Goal: Obtain resource: Download file/media

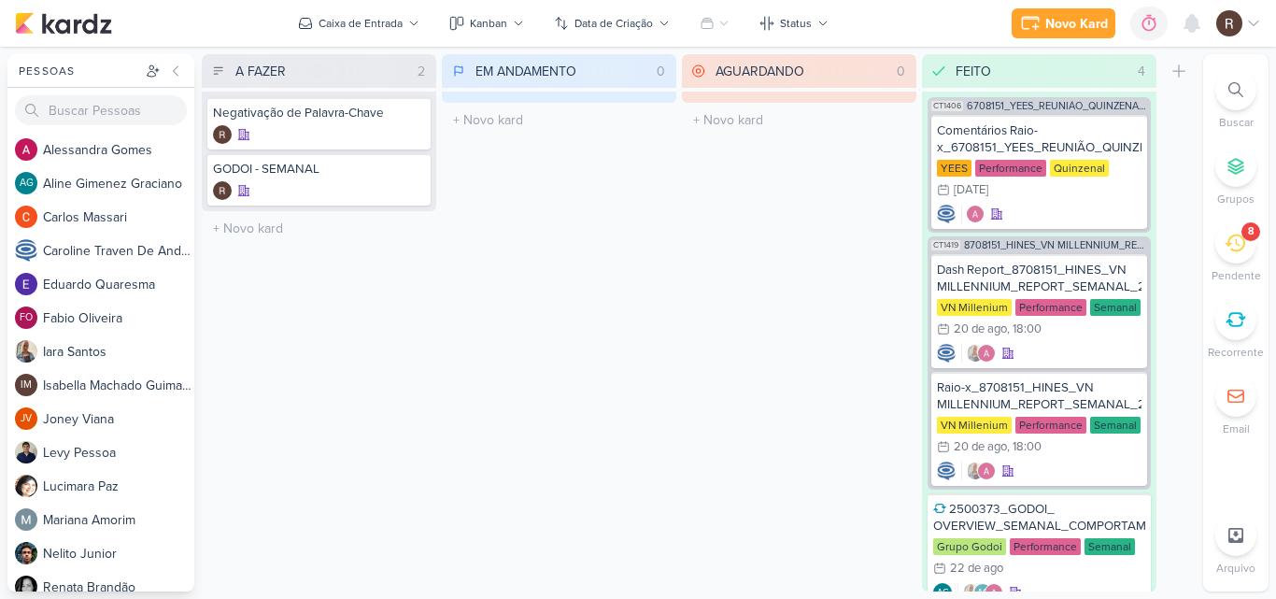
click at [1228, 248] on icon at bounding box center [1235, 243] width 21 height 21
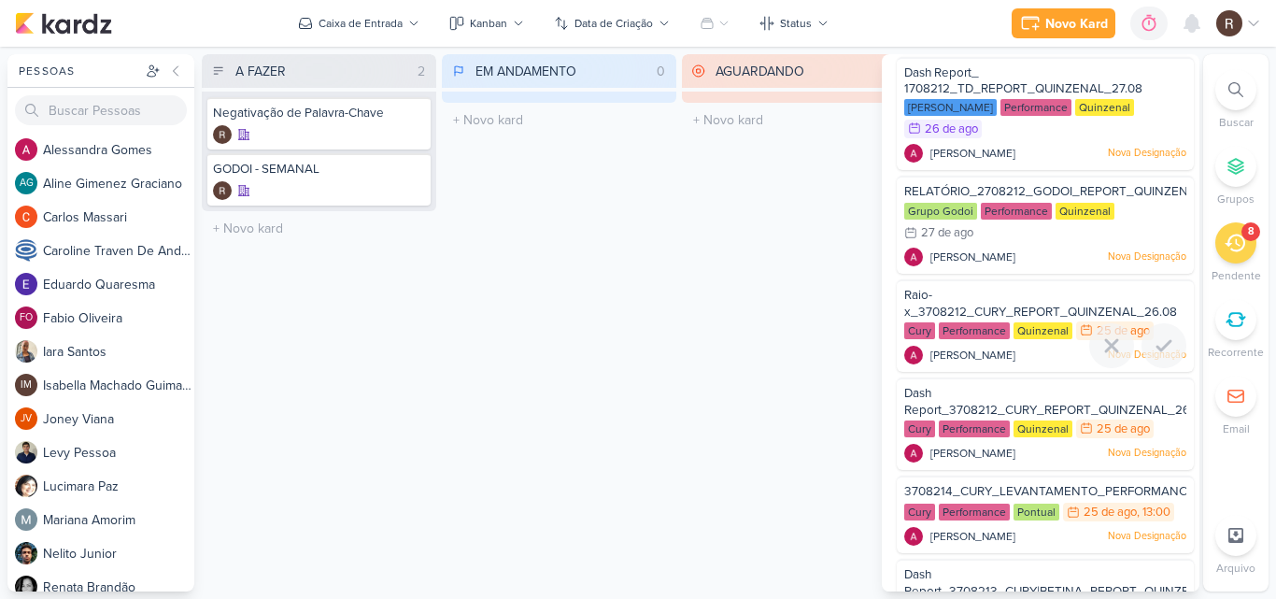
scroll to position [187, 0]
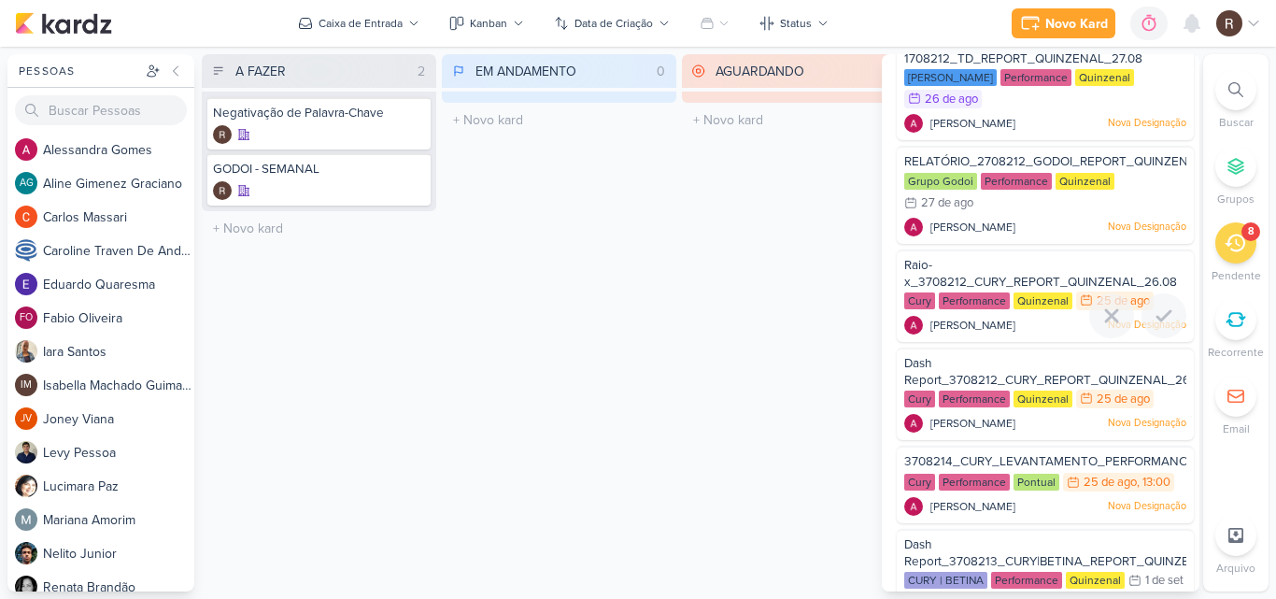
click at [972, 277] on span "Raio-x_3708212_CURY_REPORT_QUINZENAL_26.08" at bounding box center [1041, 274] width 273 height 32
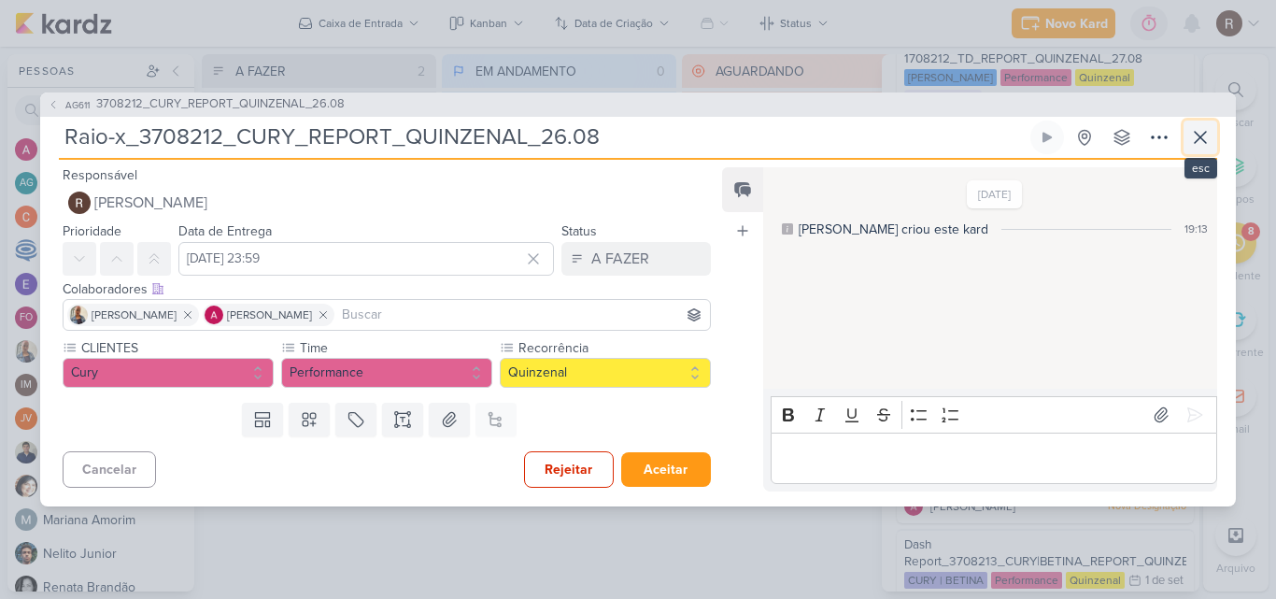
click at [1204, 138] on icon at bounding box center [1201, 137] width 22 height 22
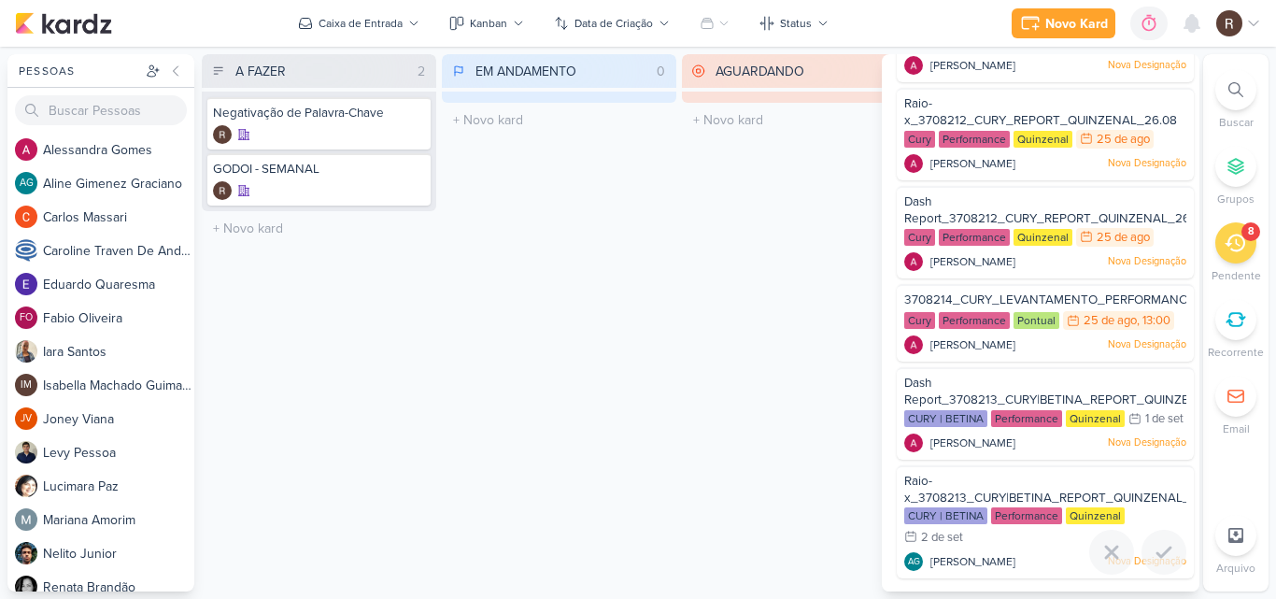
scroll to position [276, 0]
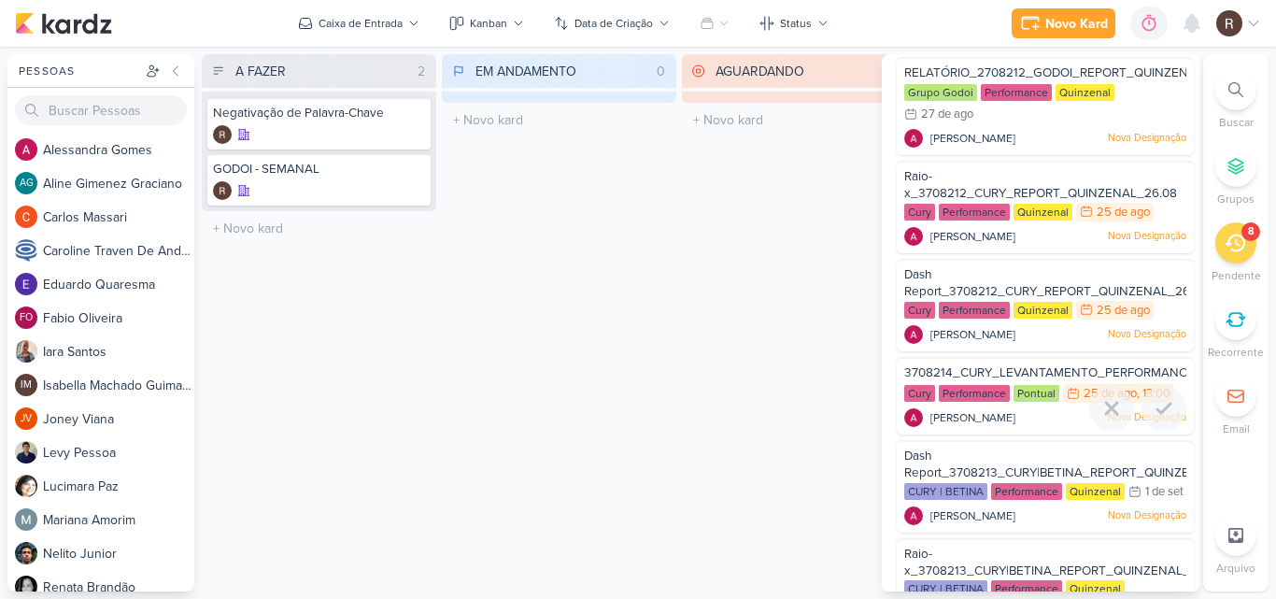
click at [1045, 371] on span "3708214_CURY_LEVANTAMENTO_PERFORMANCE_CRIATIVOS_1A_EDICAO_SP" at bounding box center [1132, 372] width 455 height 15
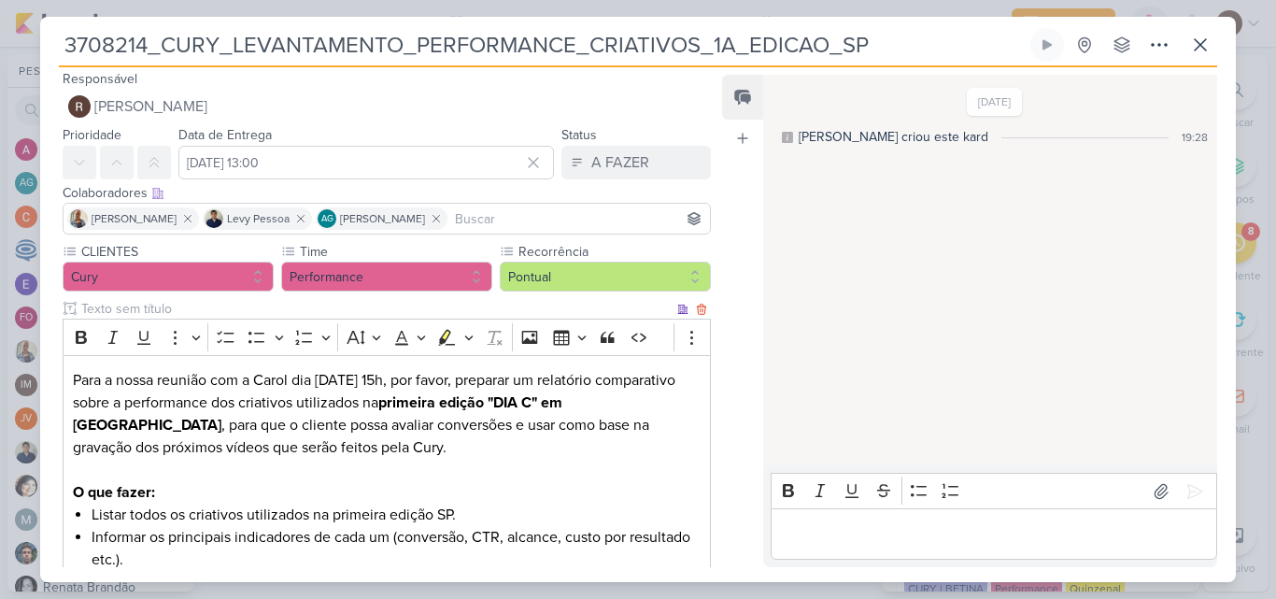
scroll to position [0, 0]
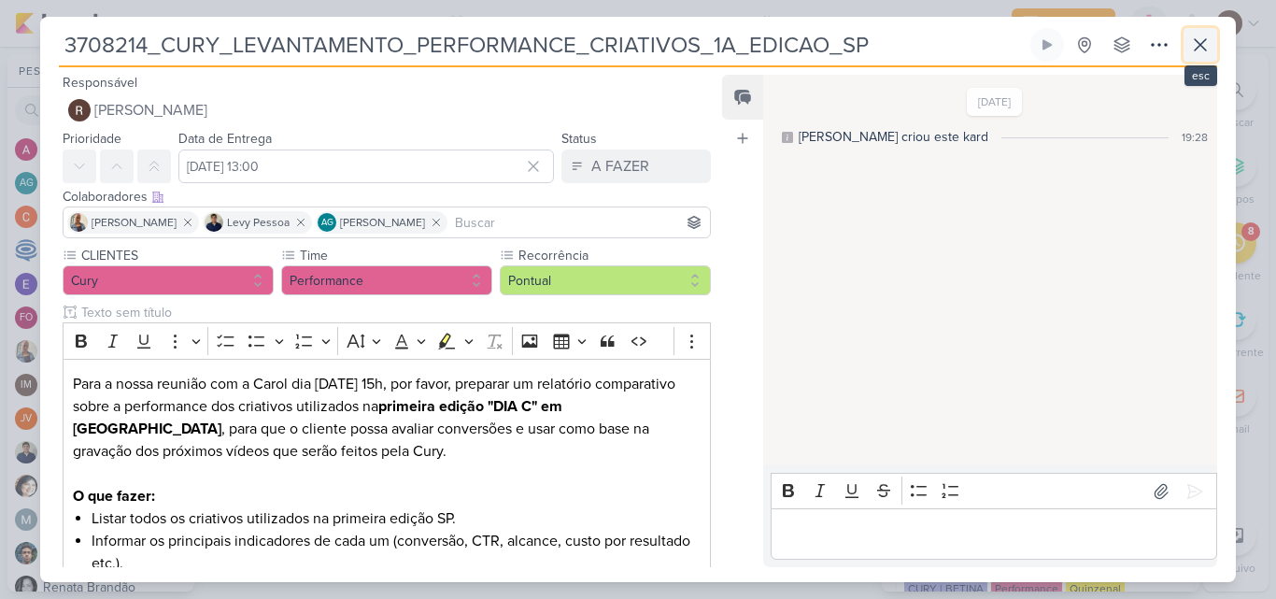
click at [1213, 42] on button at bounding box center [1201, 45] width 34 height 34
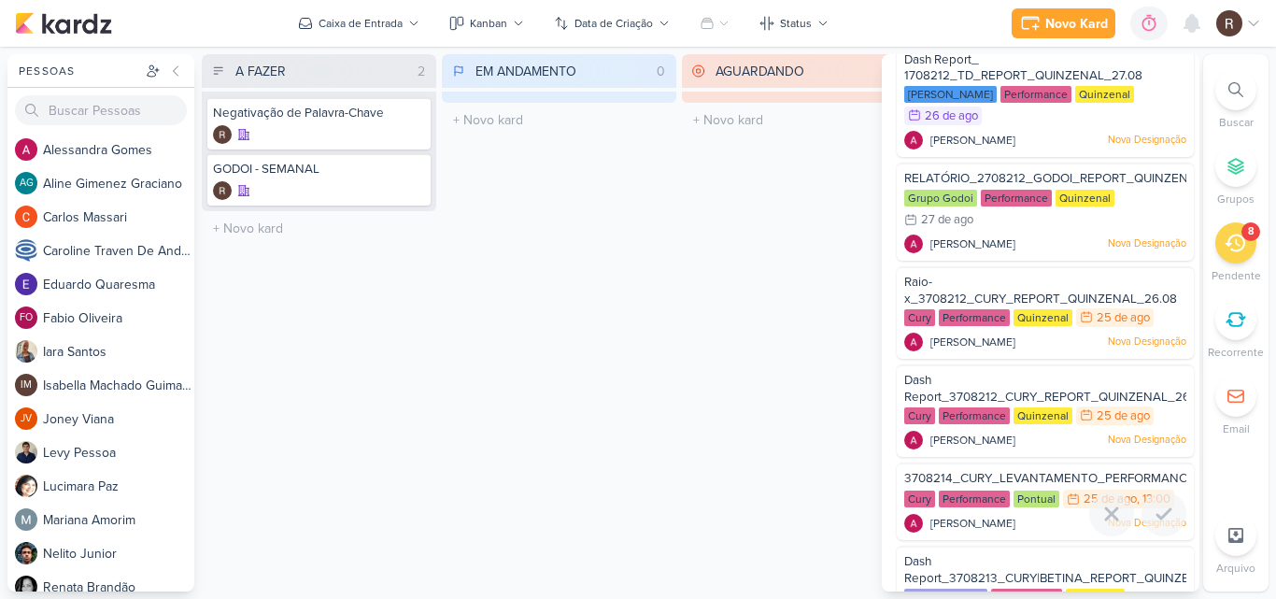
scroll to position [89, 0]
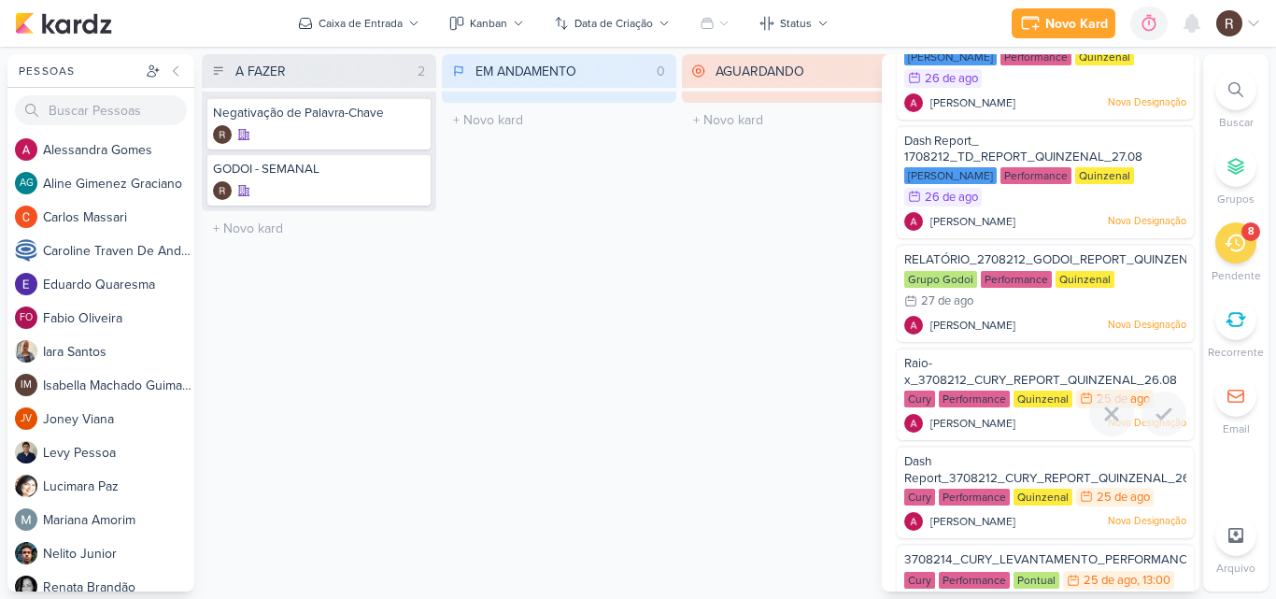
click at [1035, 373] on span "Raio-x_3708212_CURY_REPORT_QUINZENAL_26.08" at bounding box center [1041, 372] width 273 height 32
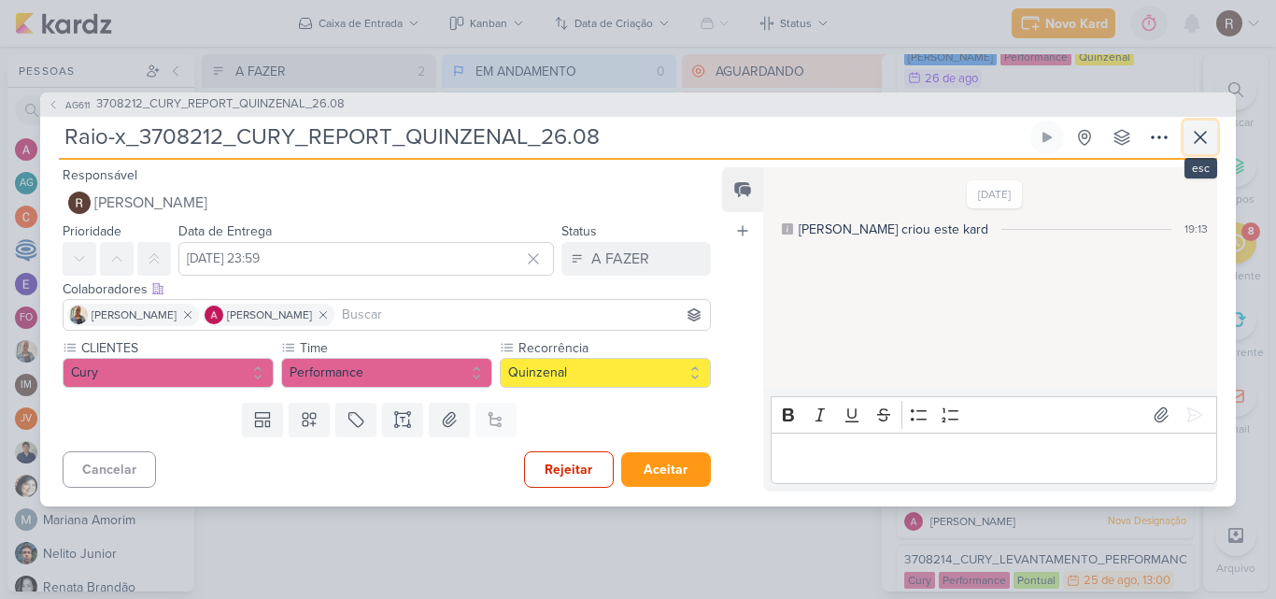
click at [1204, 144] on icon at bounding box center [1201, 137] width 22 height 22
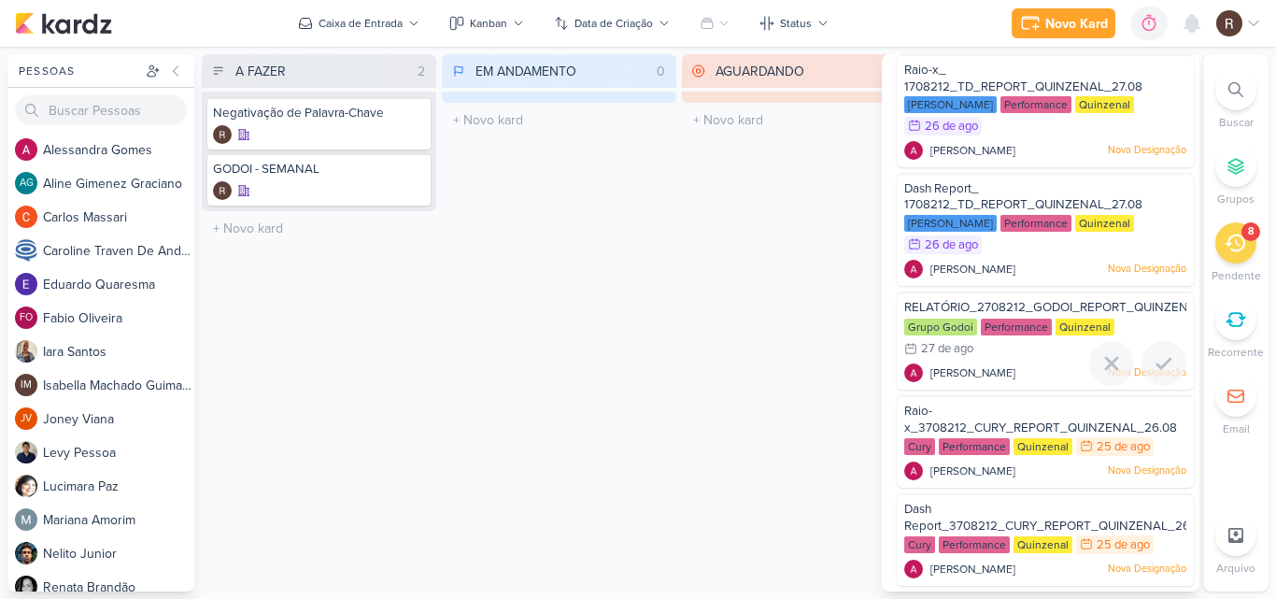
scroll to position [0, 0]
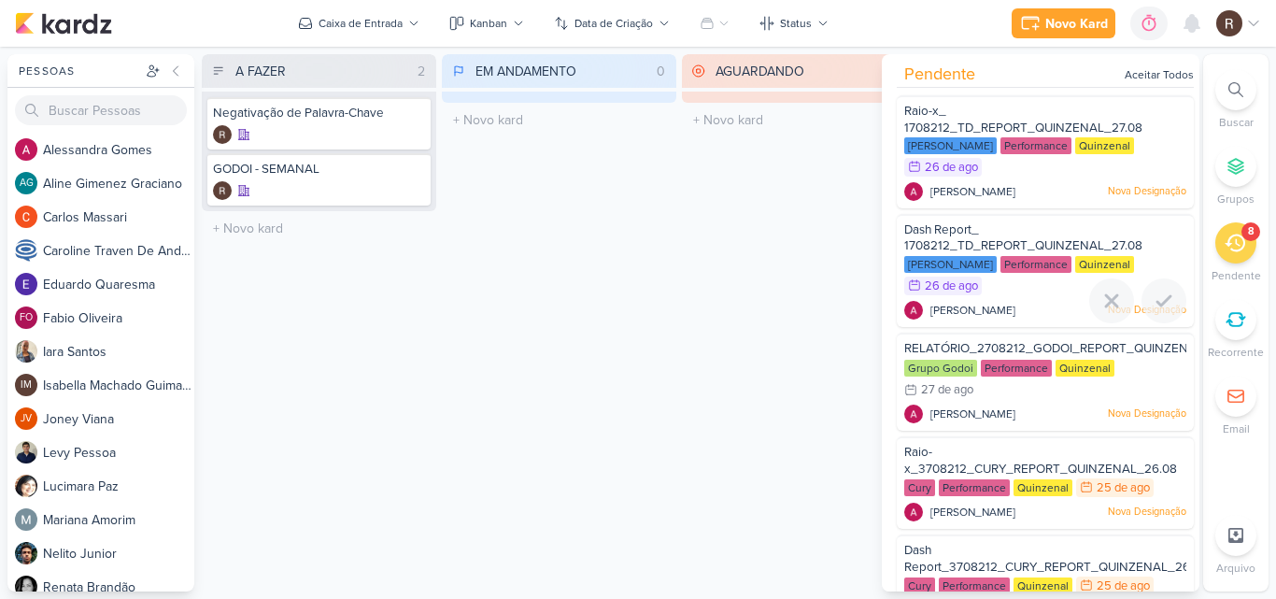
click at [990, 244] on span "Dash Report_ 1708212_TD_REPORT_QUINZENAL_27.08" at bounding box center [1024, 238] width 238 height 32
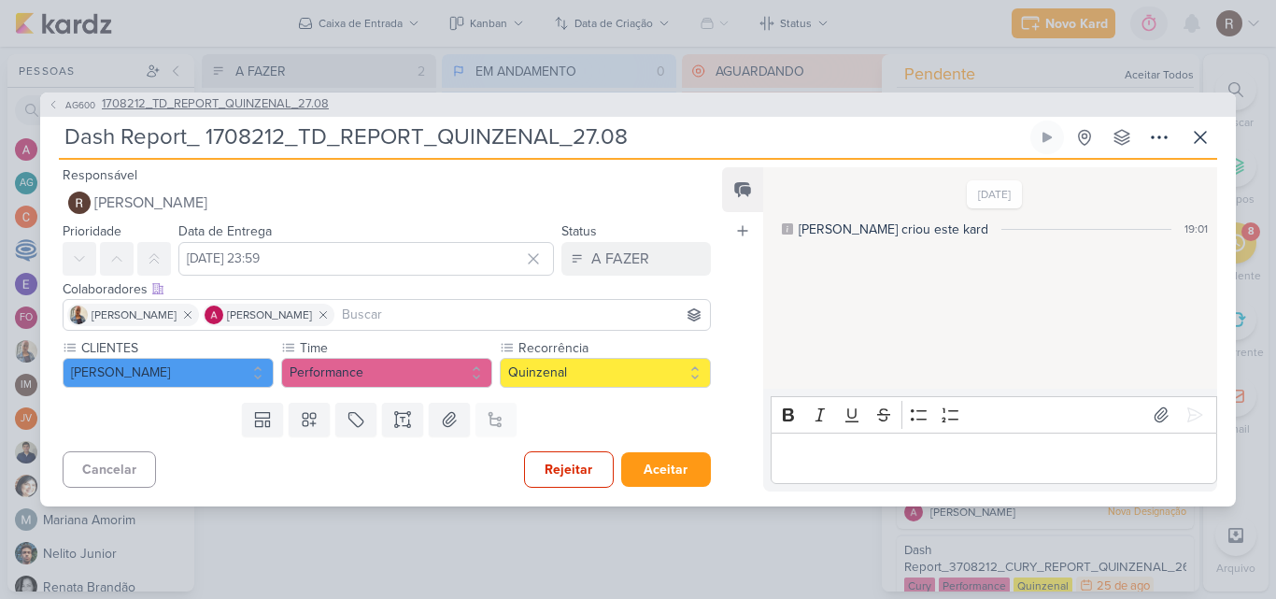
click at [260, 107] on span "1708212_TD_REPORT_QUINZENAL_27.08" at bounding box center [215, 104] width 227 height 19
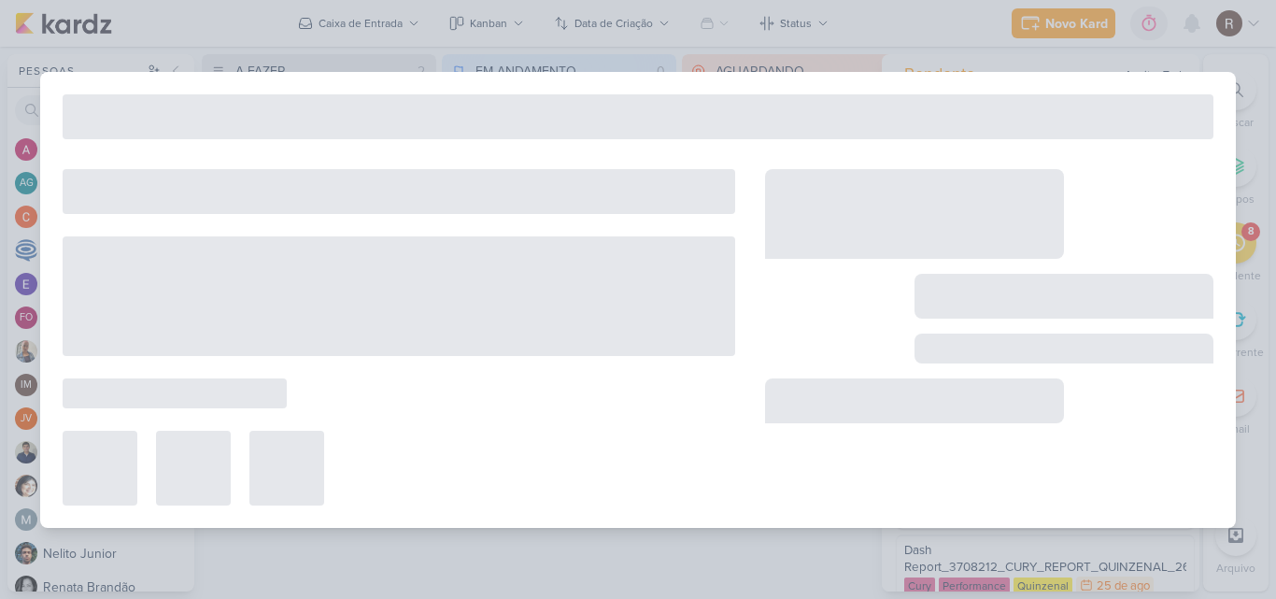
type input "1708212_TD_REPORT_QUINZENAL_27.08"
type input "[DATE] 16:00"
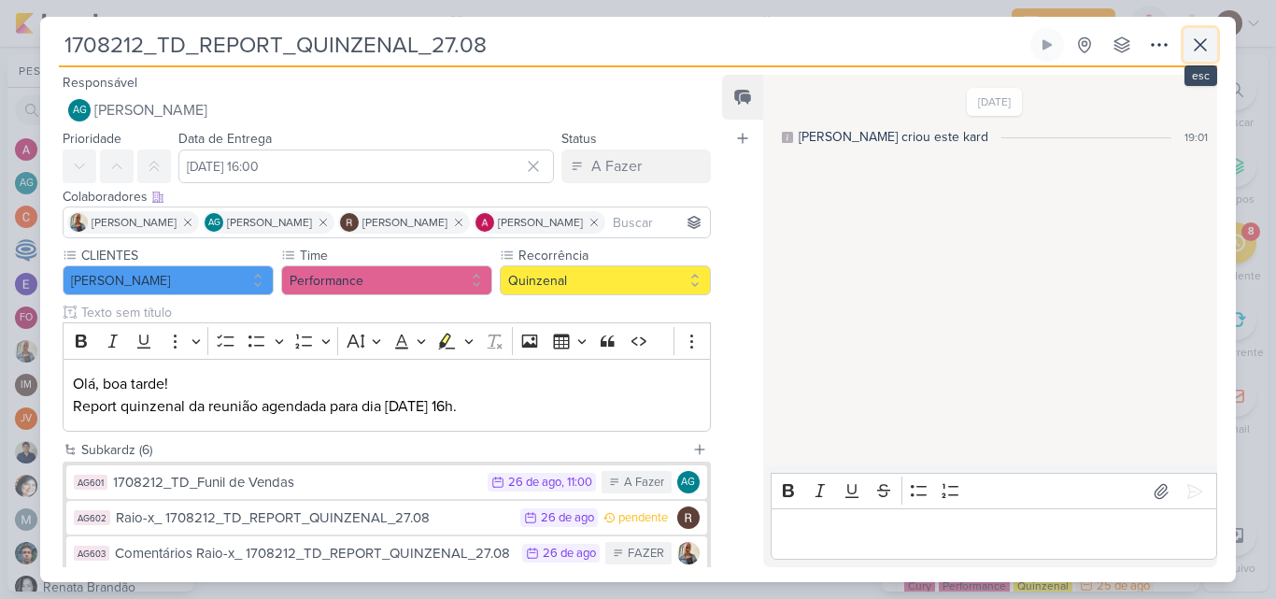
click at [1206, 45] on icon at bounding box center [1201, 45] width 22 height 22
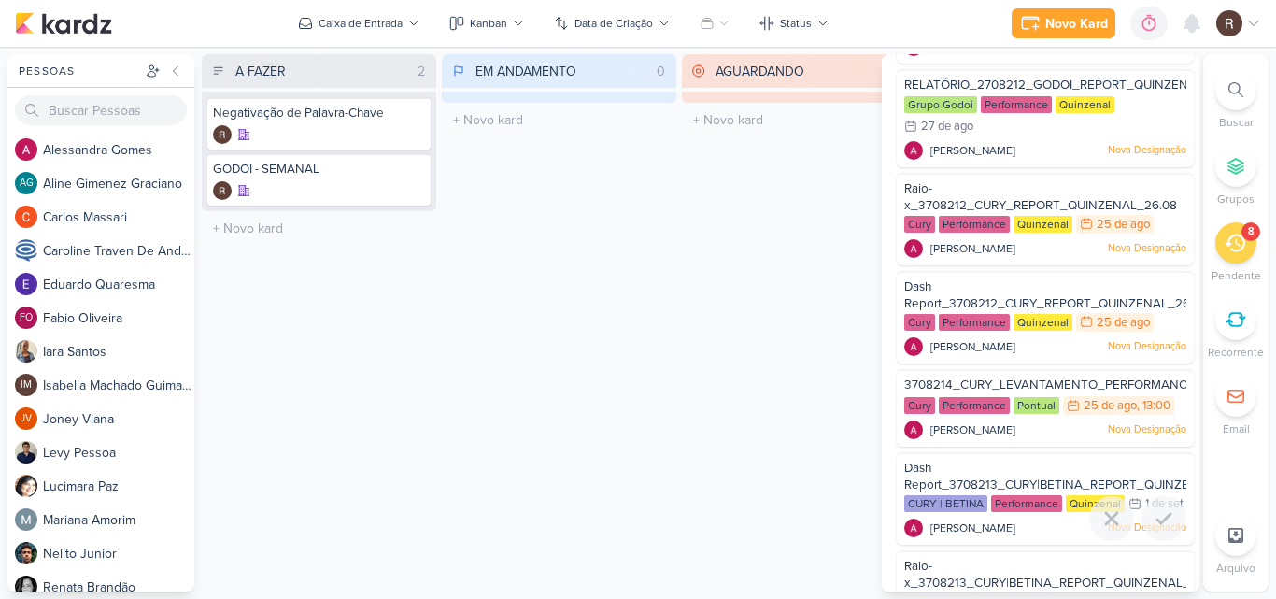
scroll to position [280, 0]
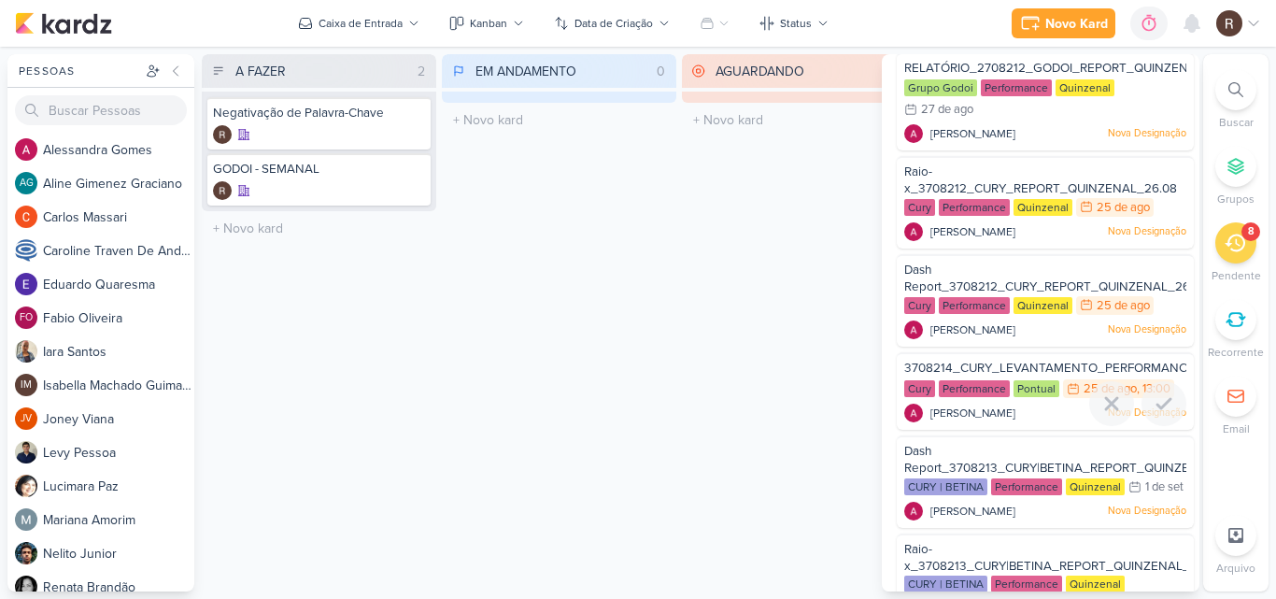
click at [1029, 369] on span "3708214_CURY_LEVANTAMENTO_PERFORMANCE_CRIATIVOS_1A_EDICAO_SP" at bounding box center [1132, 368] width 455 height 15
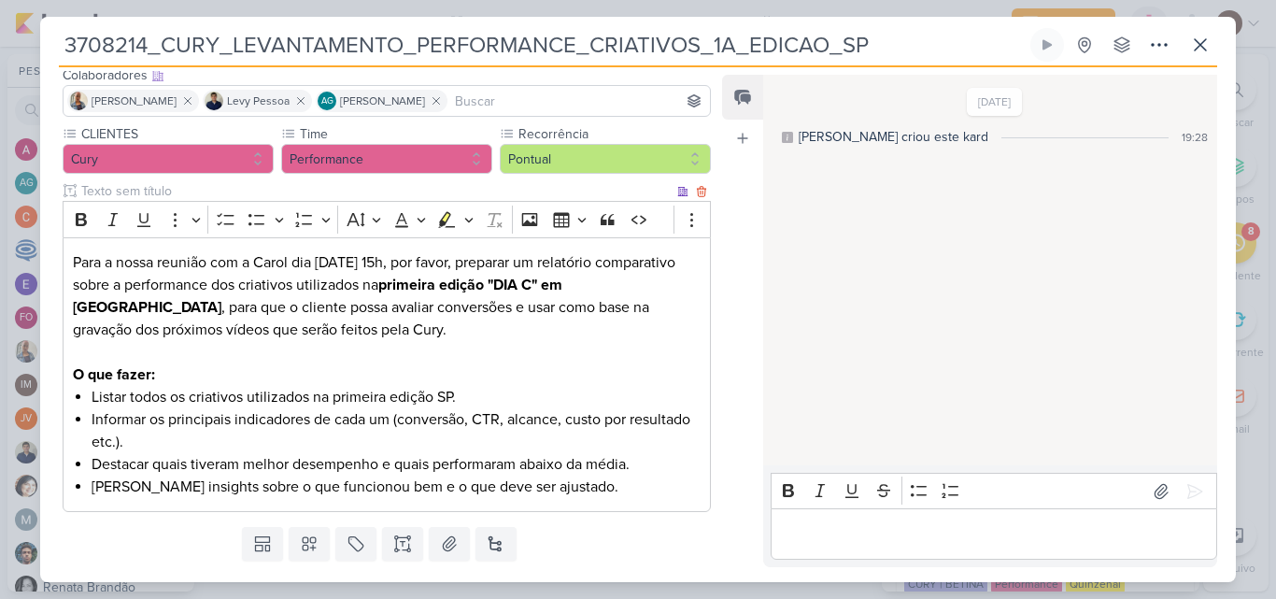
scroll to position [170, 0]
